Goal: Information Seeking & Learning: Learn about a topic

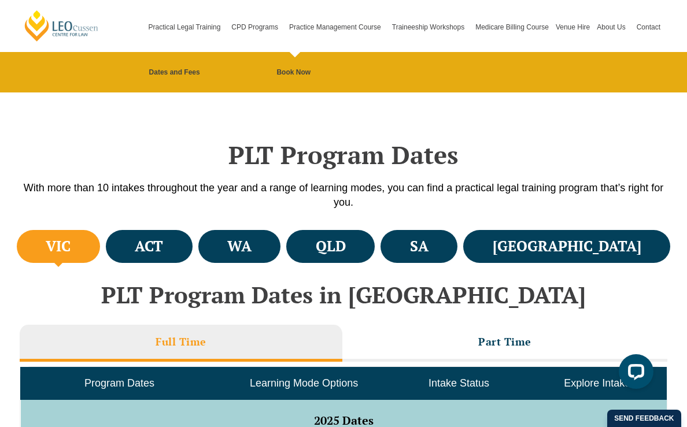
scroll to position [155, 0]
